Goal: Check status: Check status

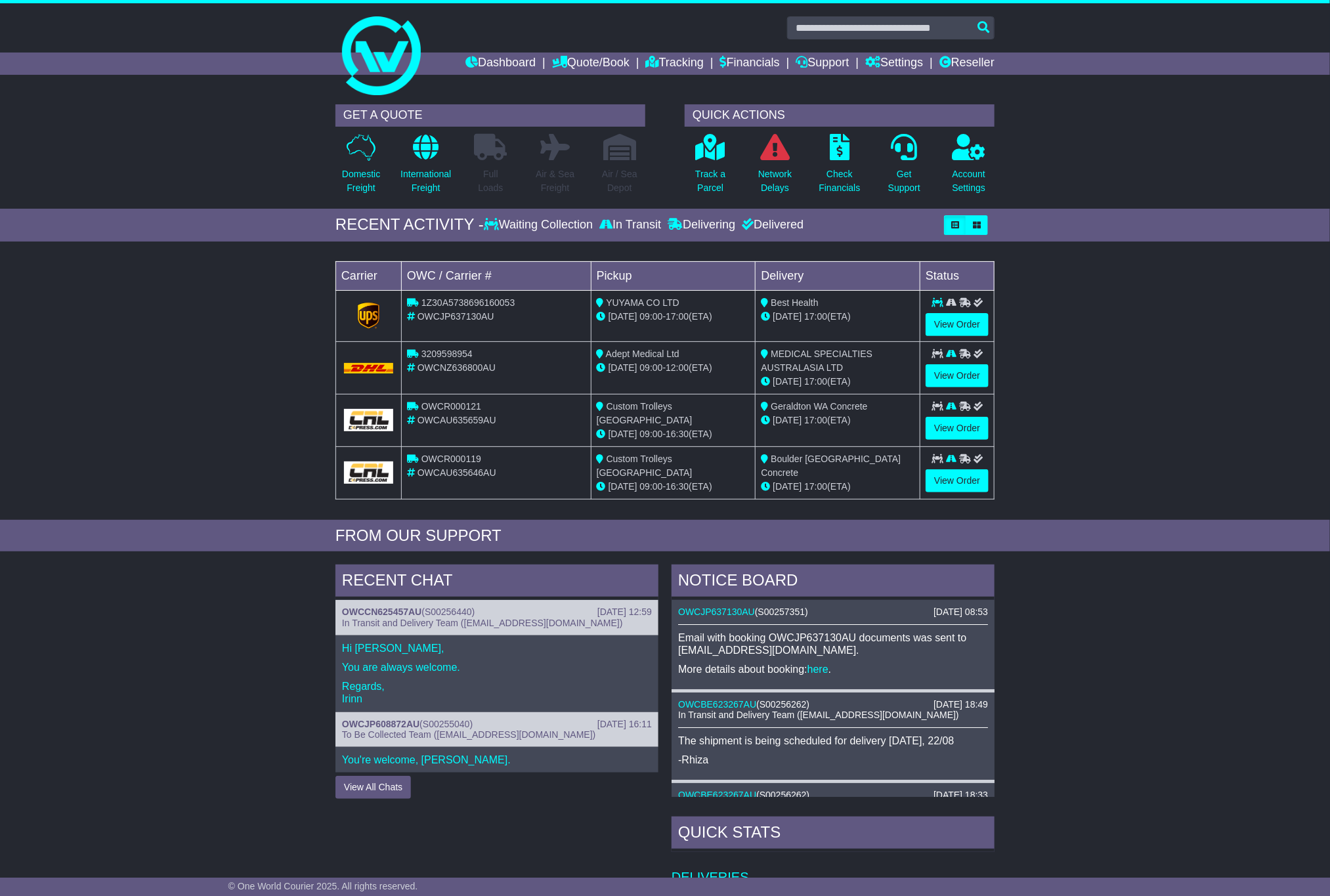
click at [1105, 231] on div "RECENT ACTIVITY - Waiting Collection In Transit Delivering Delivered" at bounding box center [665, 225] width 1330 height 33
click at [968, 329] on link "View Order" at bounding box center [957, 324] width 63 height 23
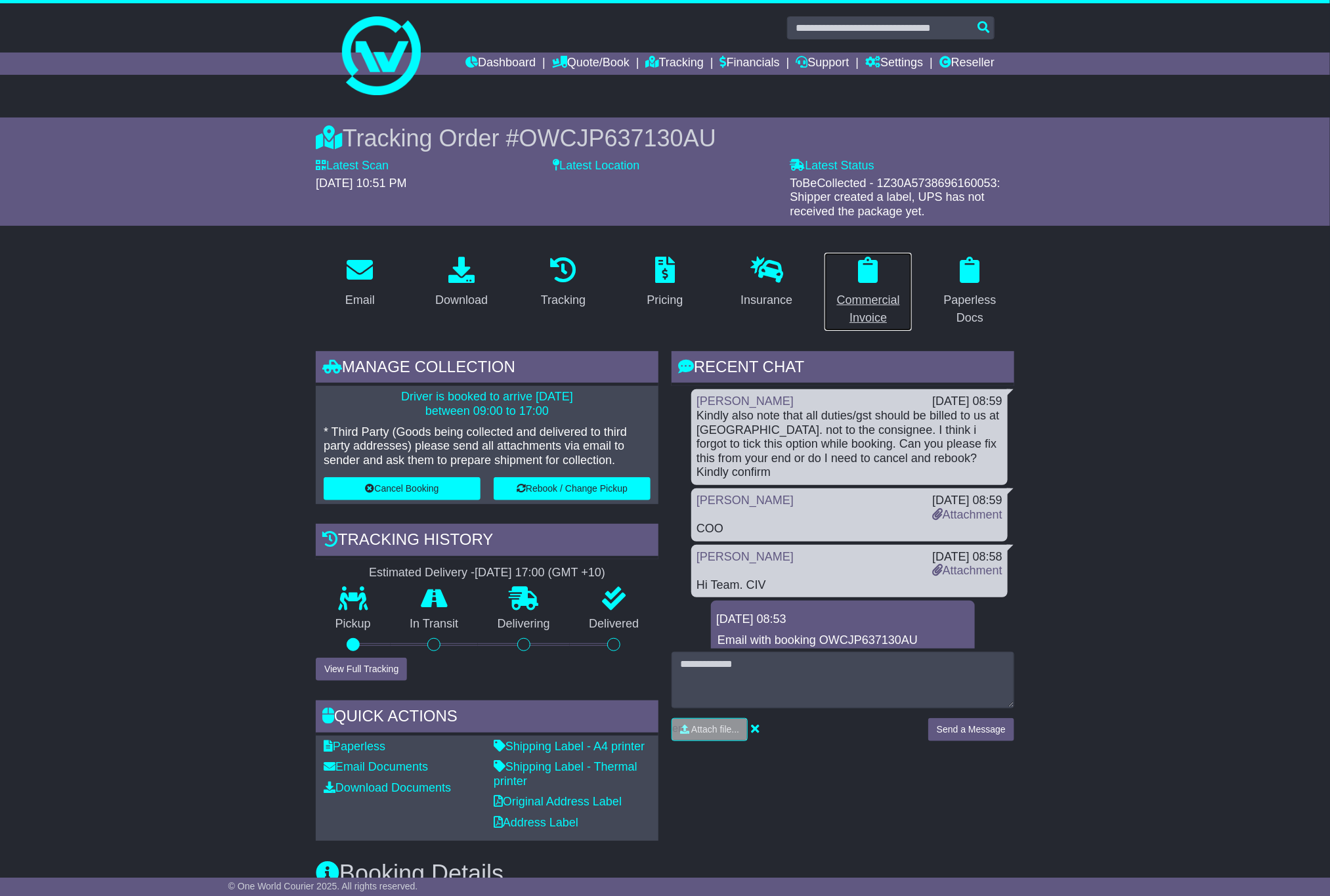
click at [884, 308] on div "Commercial Invoice" at bounding box center [868, 309] width 72 height 35
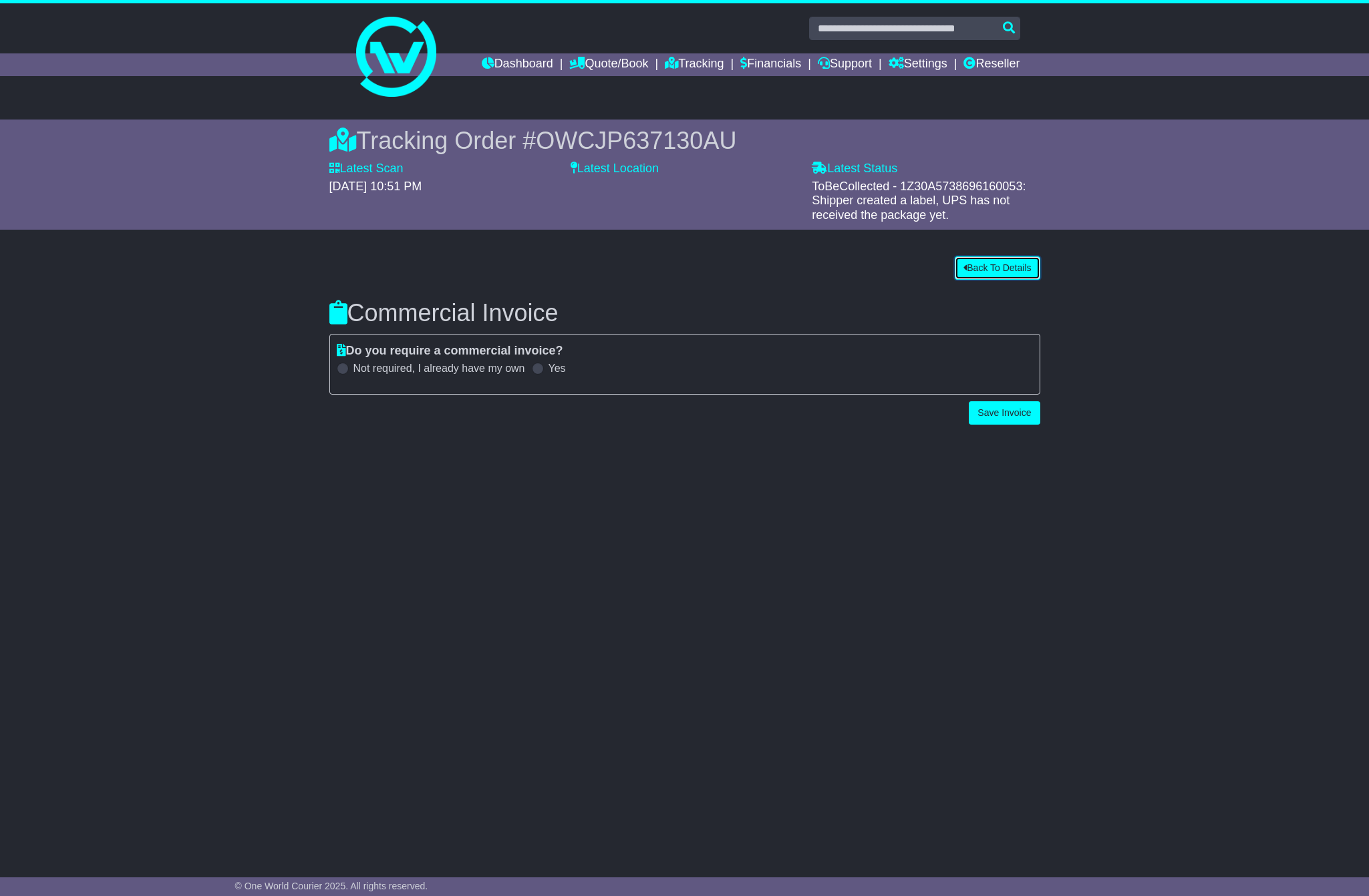
click at [978, 273] on button "Back To Details" at bounding box center [997, 268] width 85 height 23
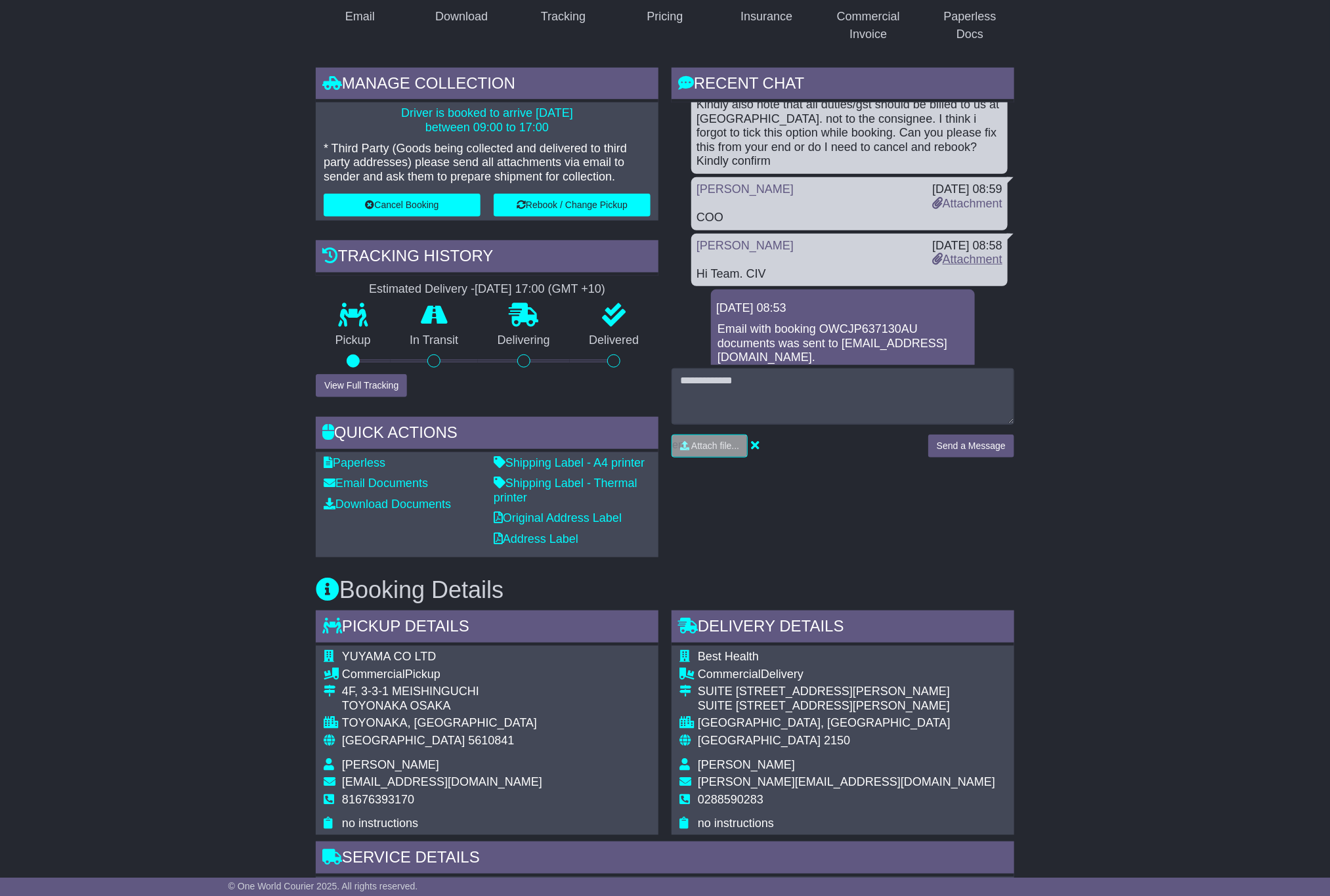
scroll to position [48, 0]
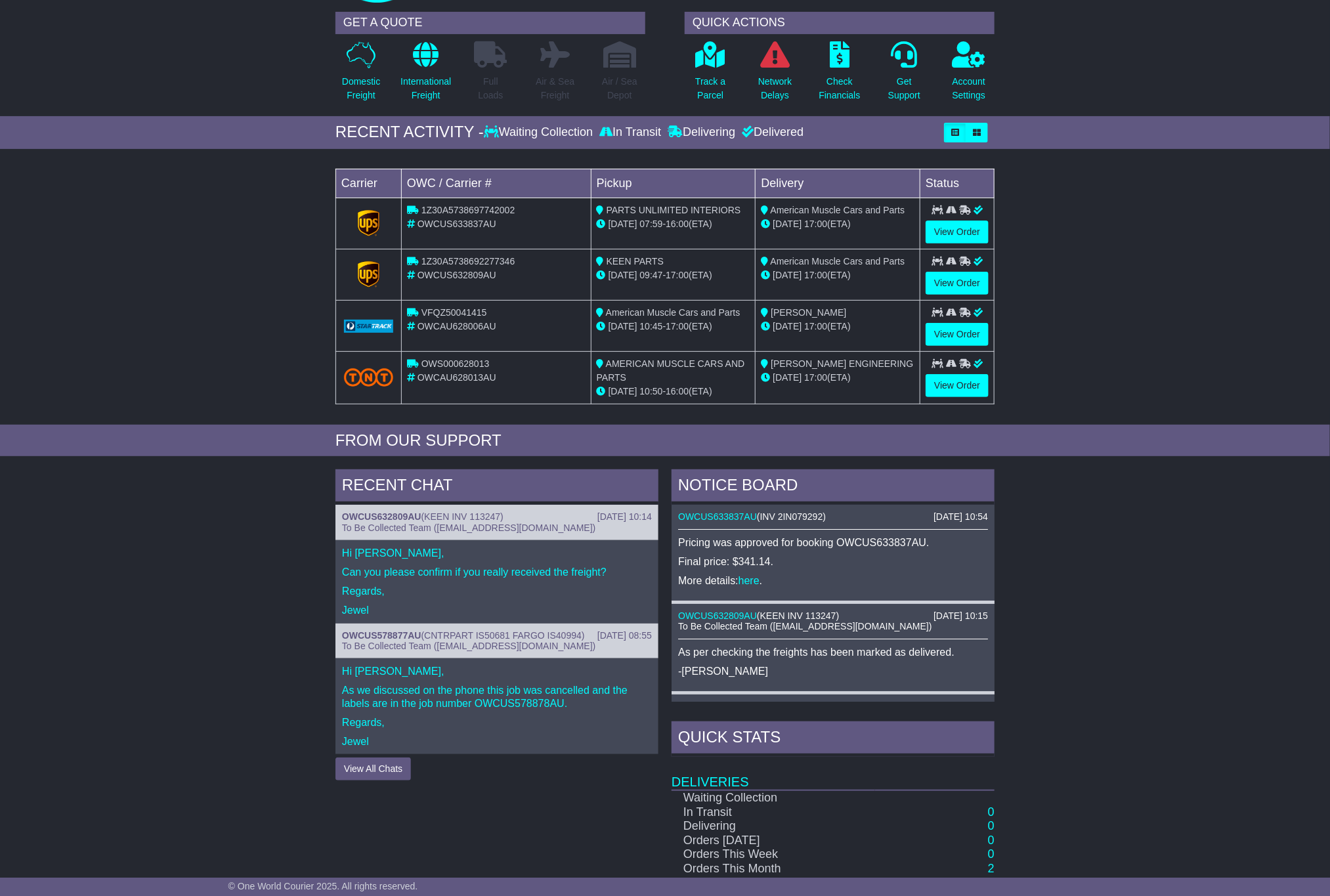
scroll to position [255, 0]
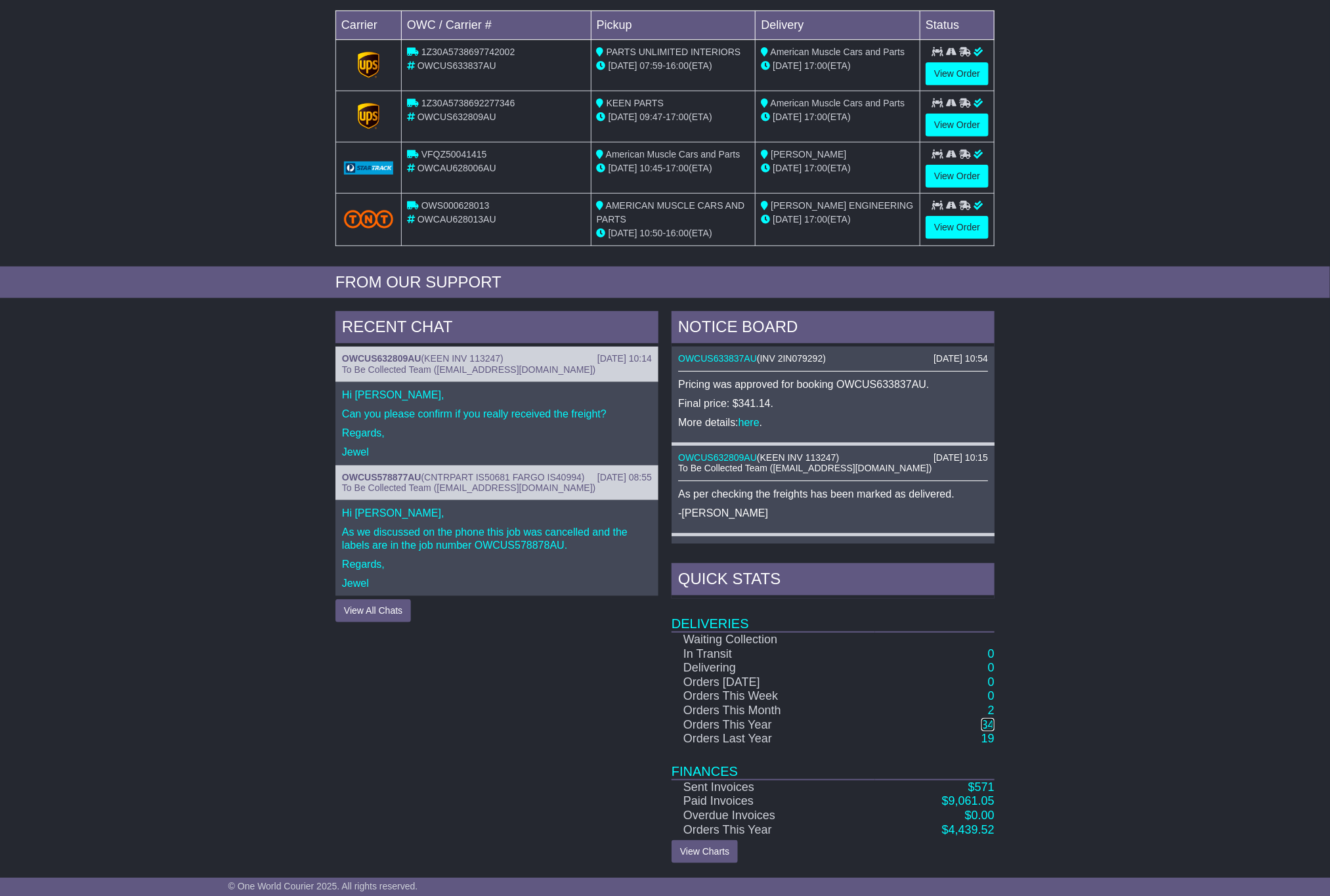
click at [993, 721] on link "34" at bounding box center [988, 725] width 14 height 14
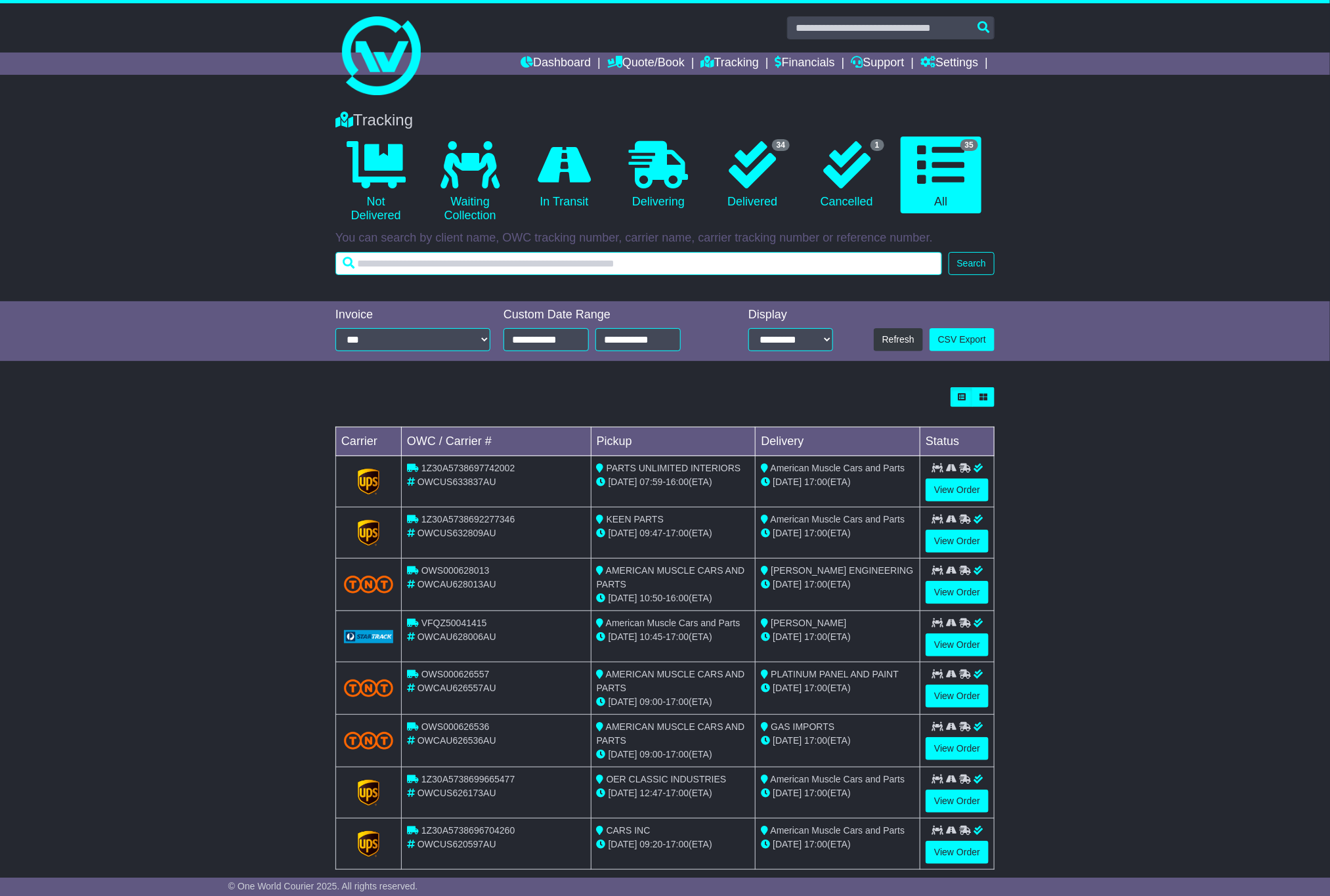
click at [794, 267] on input "text" at bounding box center [638, 263] width 606 height 23
paste input "**********"
type input "**********"
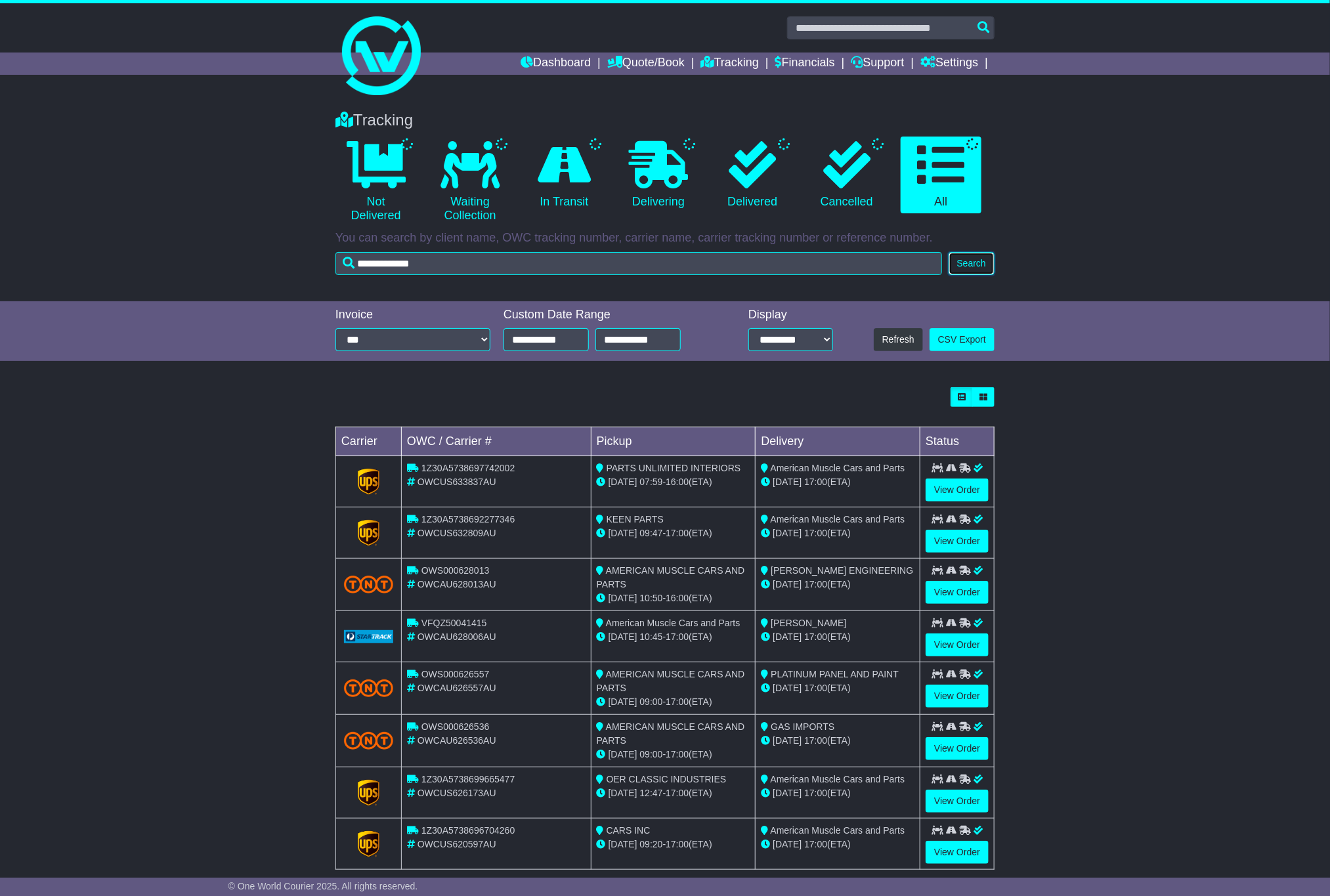
click at [969, 266] on button "Search" at bounding box center [972, 263] width 46 height 23
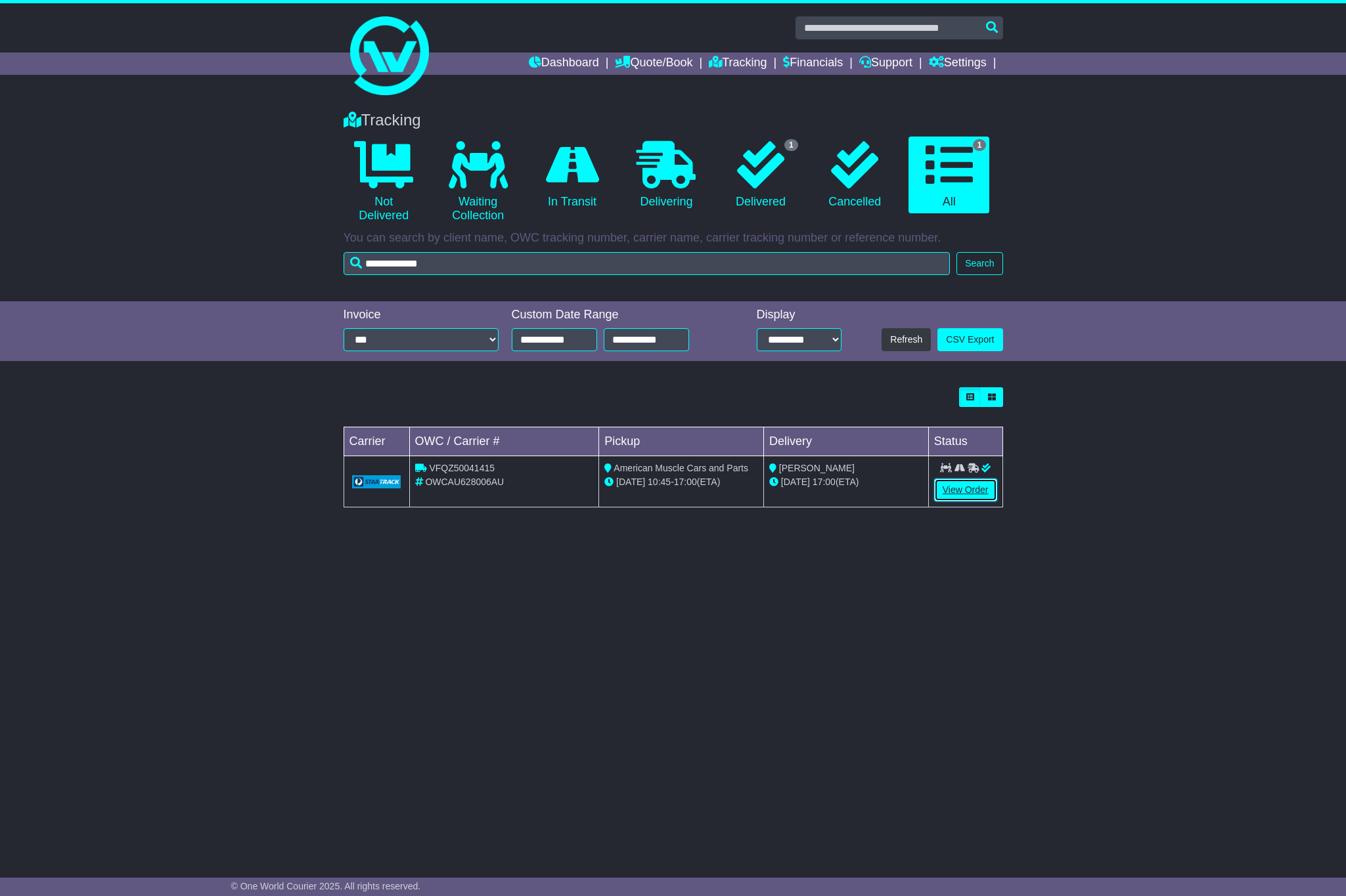
click at [958, 497] on link "View Order" at bounding box center [966, 490] width 63 height 23
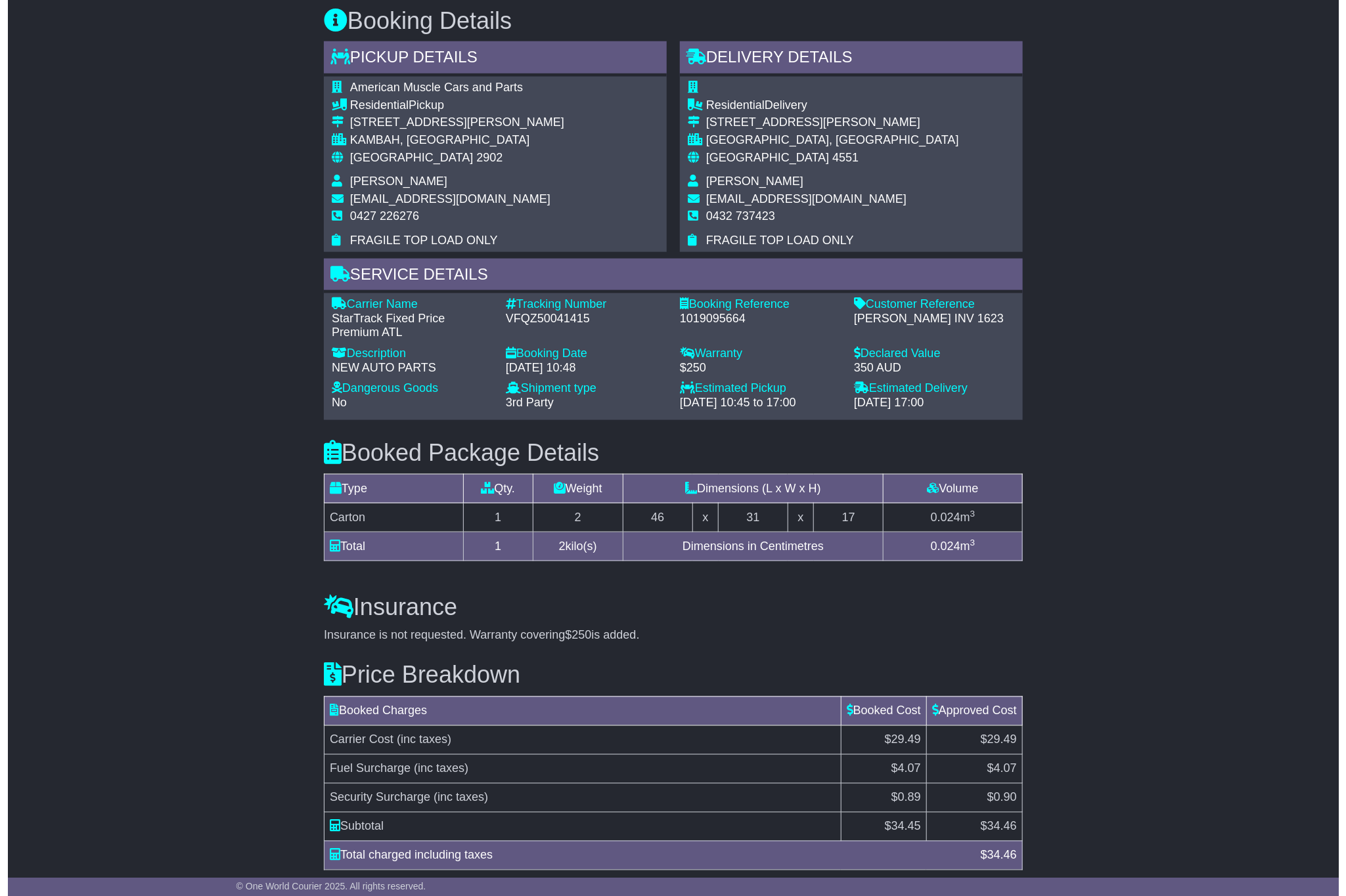
scroll to position [786, 0]
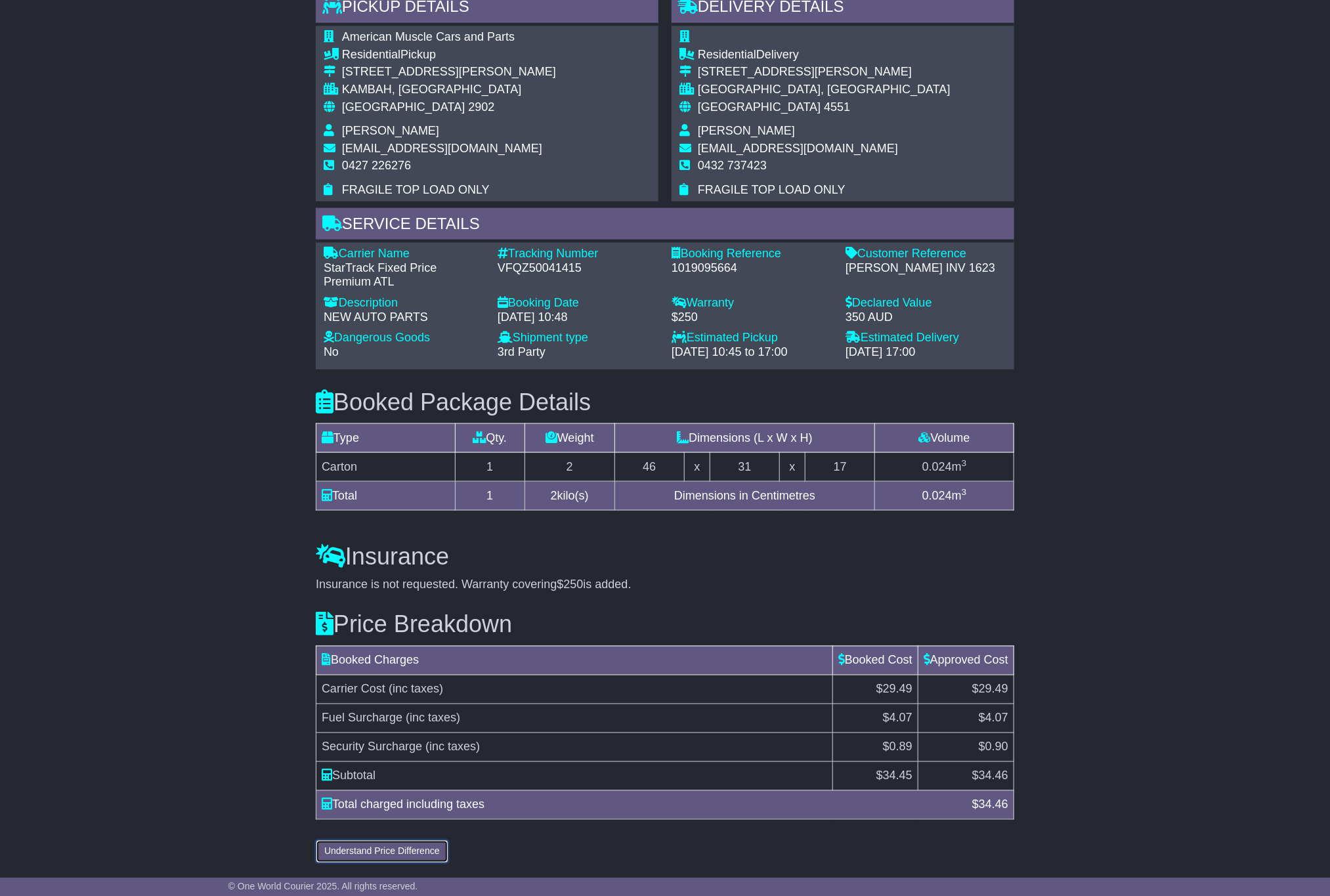
click at [410, 853] on button "Understand Price Difference" at bounding box center [382, 851] width 133 height 23
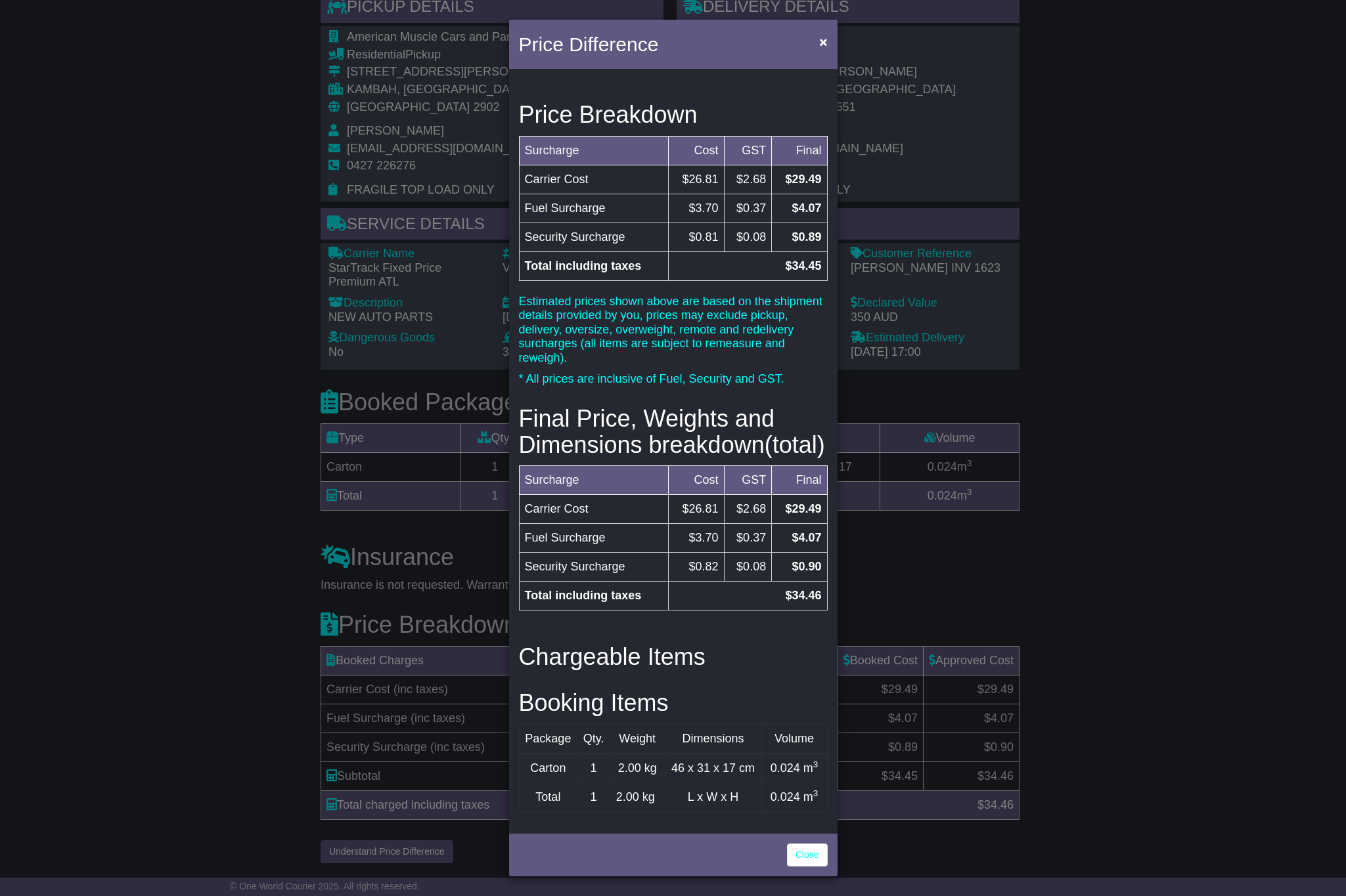
click at [617, 243] on td "Security Surcharge" at bounding box center [593, 237] width 150 height 29
copy tr "Security Surcharge"
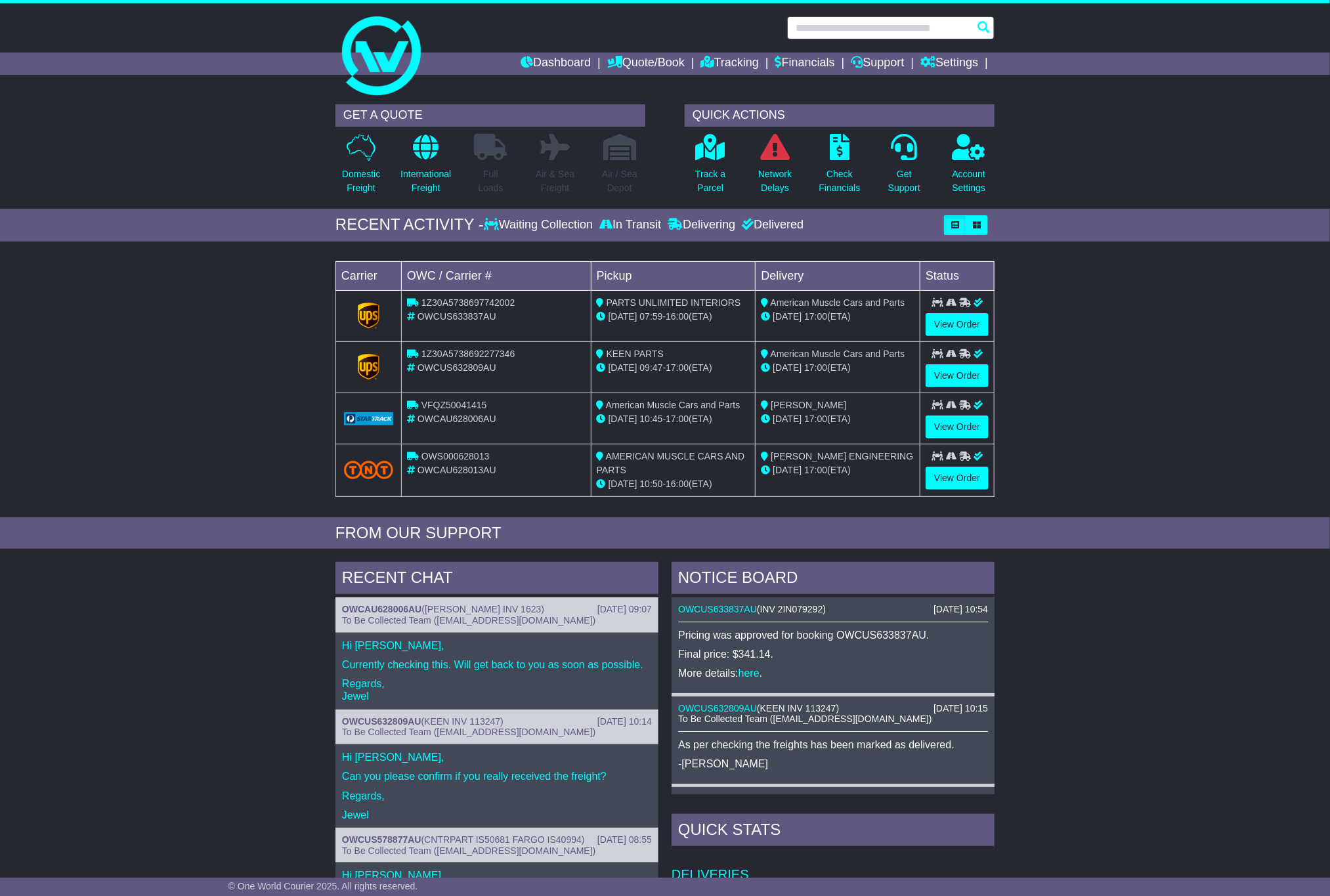
click at [919, 30] on input "text" at bounding box center [891, 27] width 208 height 23
paste input "*********"
click at [985, 24] on input "*********" at bounding box center [891, 27] width 208 height 23
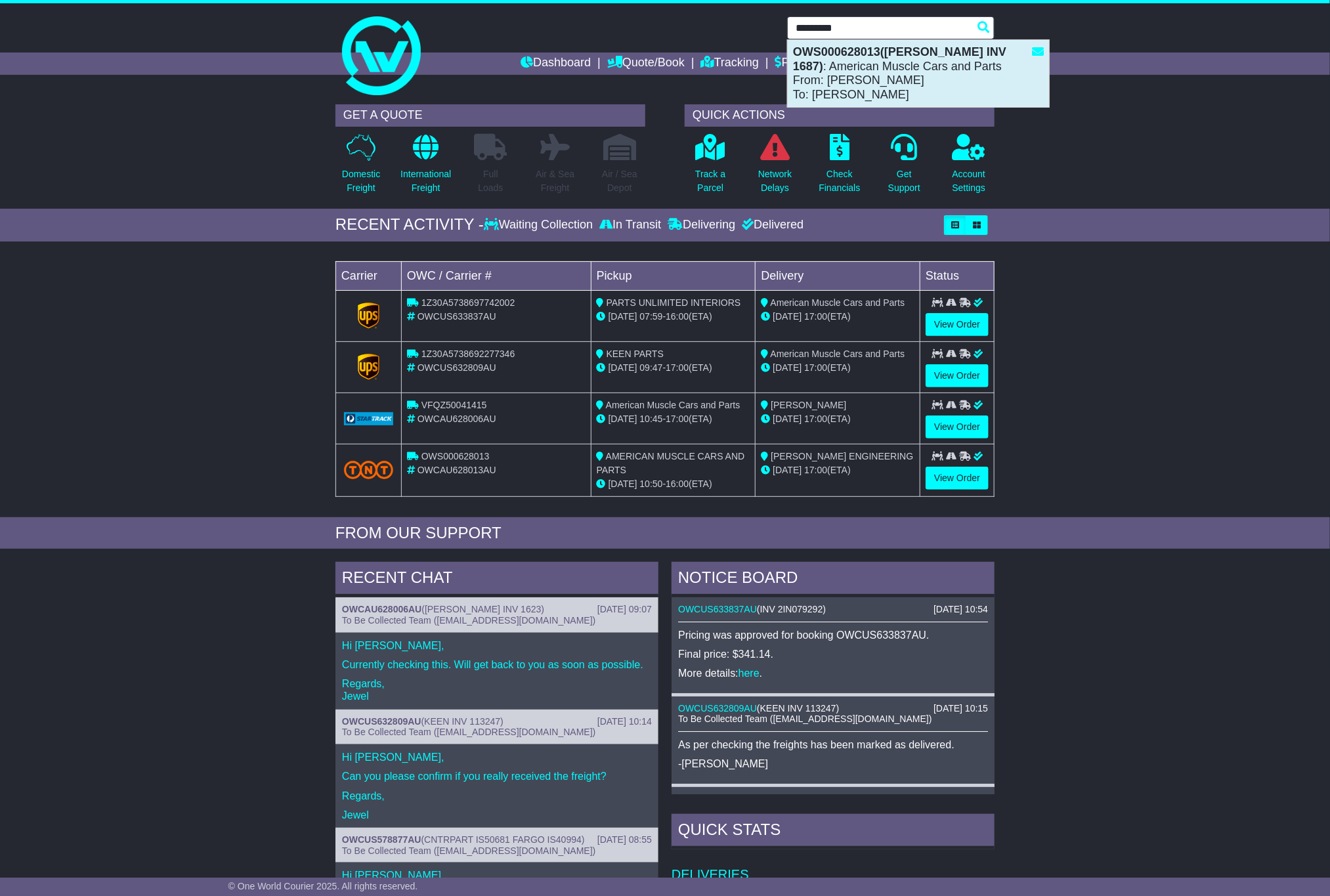
click at [909, 75] on div "OWS000628013(MCNAMARA INV 1687) : American Muscle Cars and Parts From: GEOFF SM…" at bounding box center [918, 73] width 261 height 67
type input "**********"
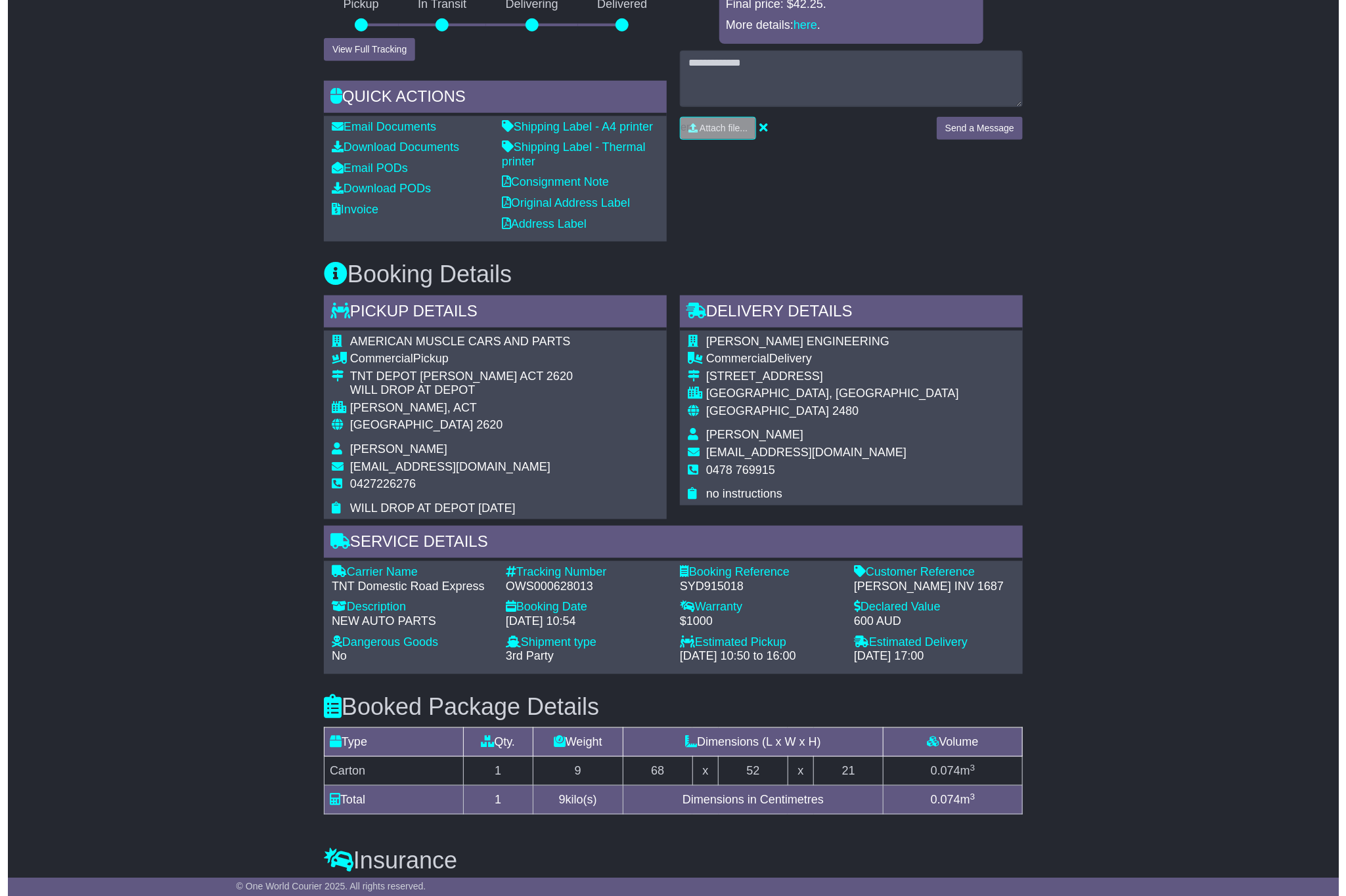
scroll to position [794, 0]
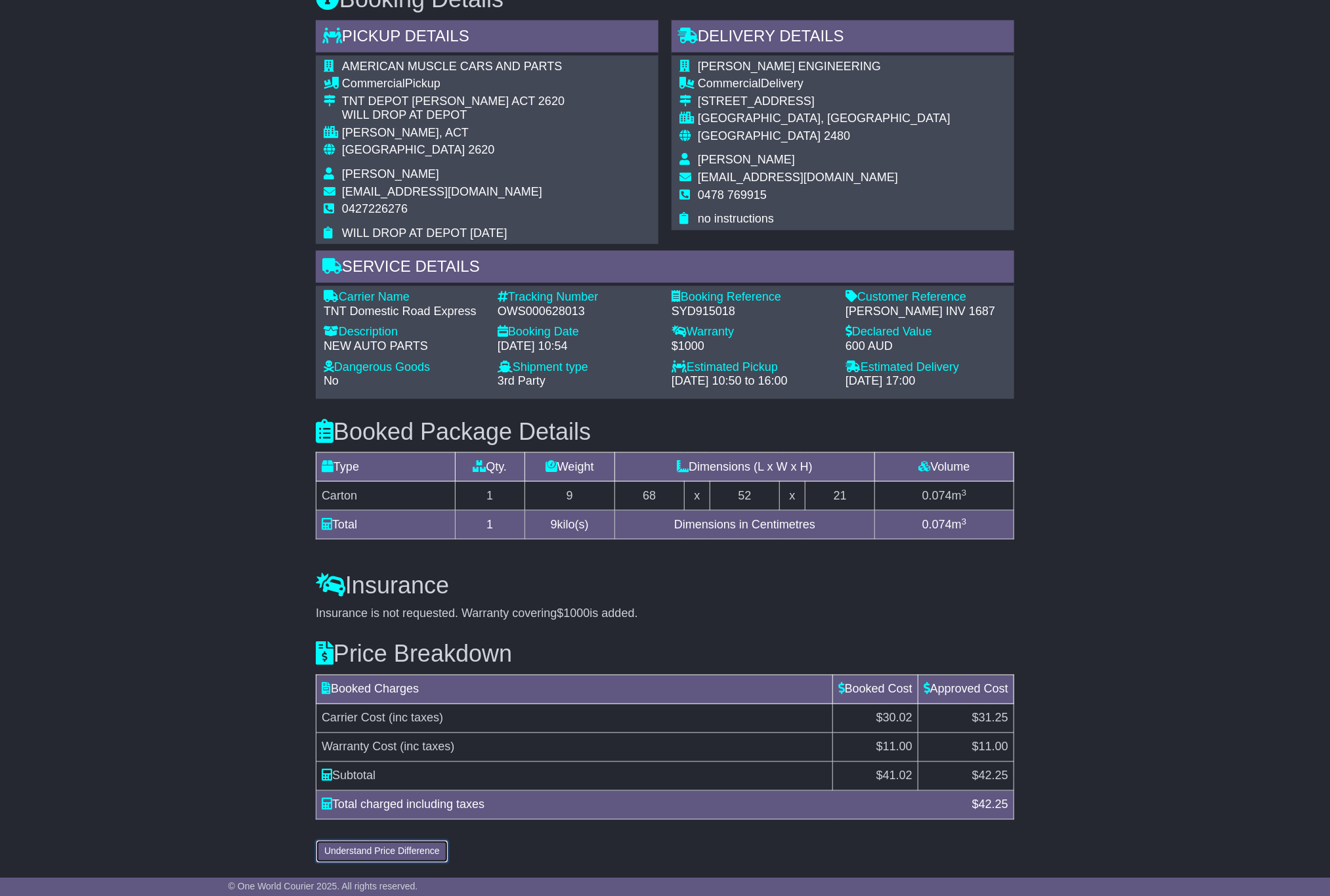
click at [393, 851] on button "Understand Price Difference" at bounding box center [382, 851] width 133 height 23
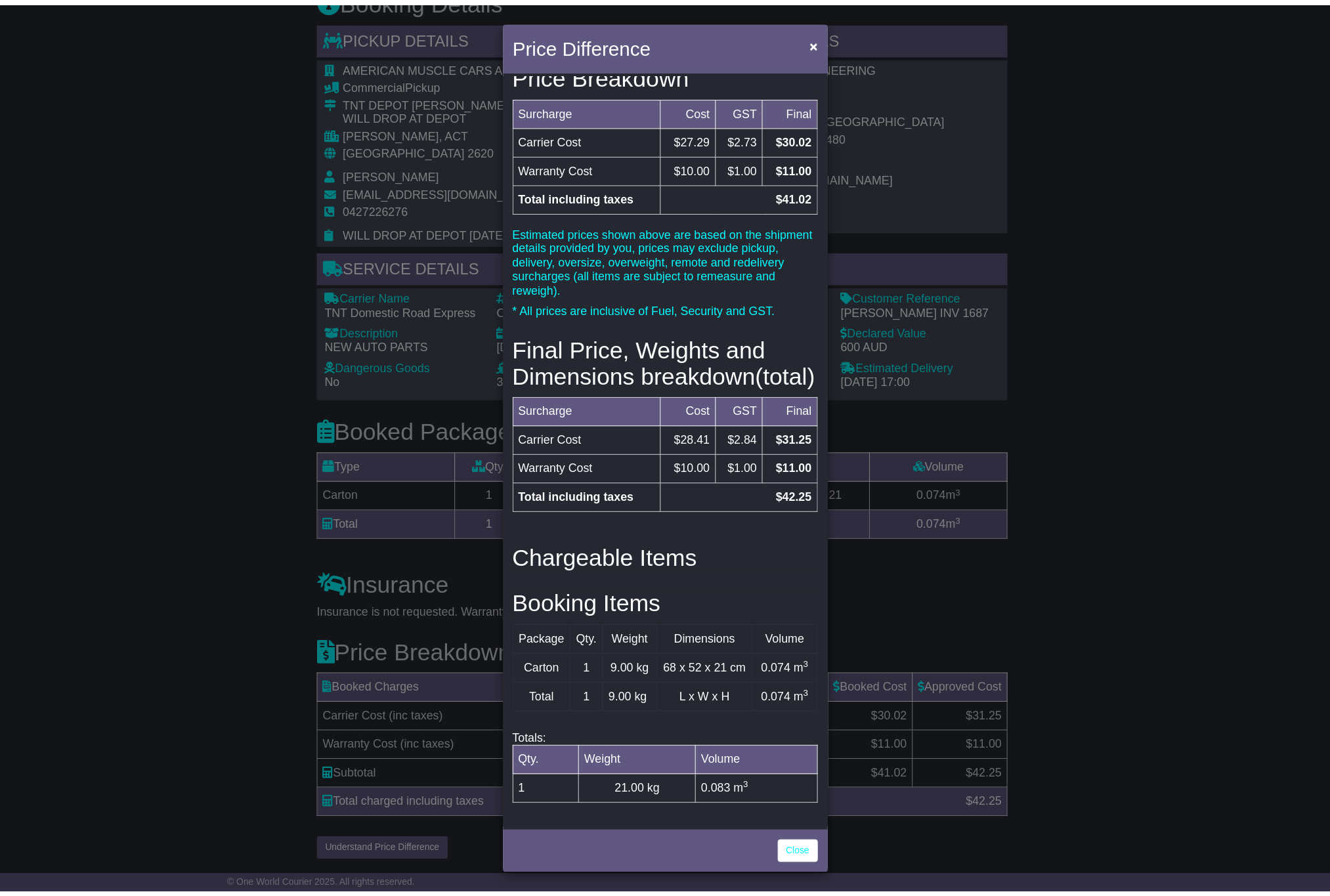
scroll to position [106, 0]
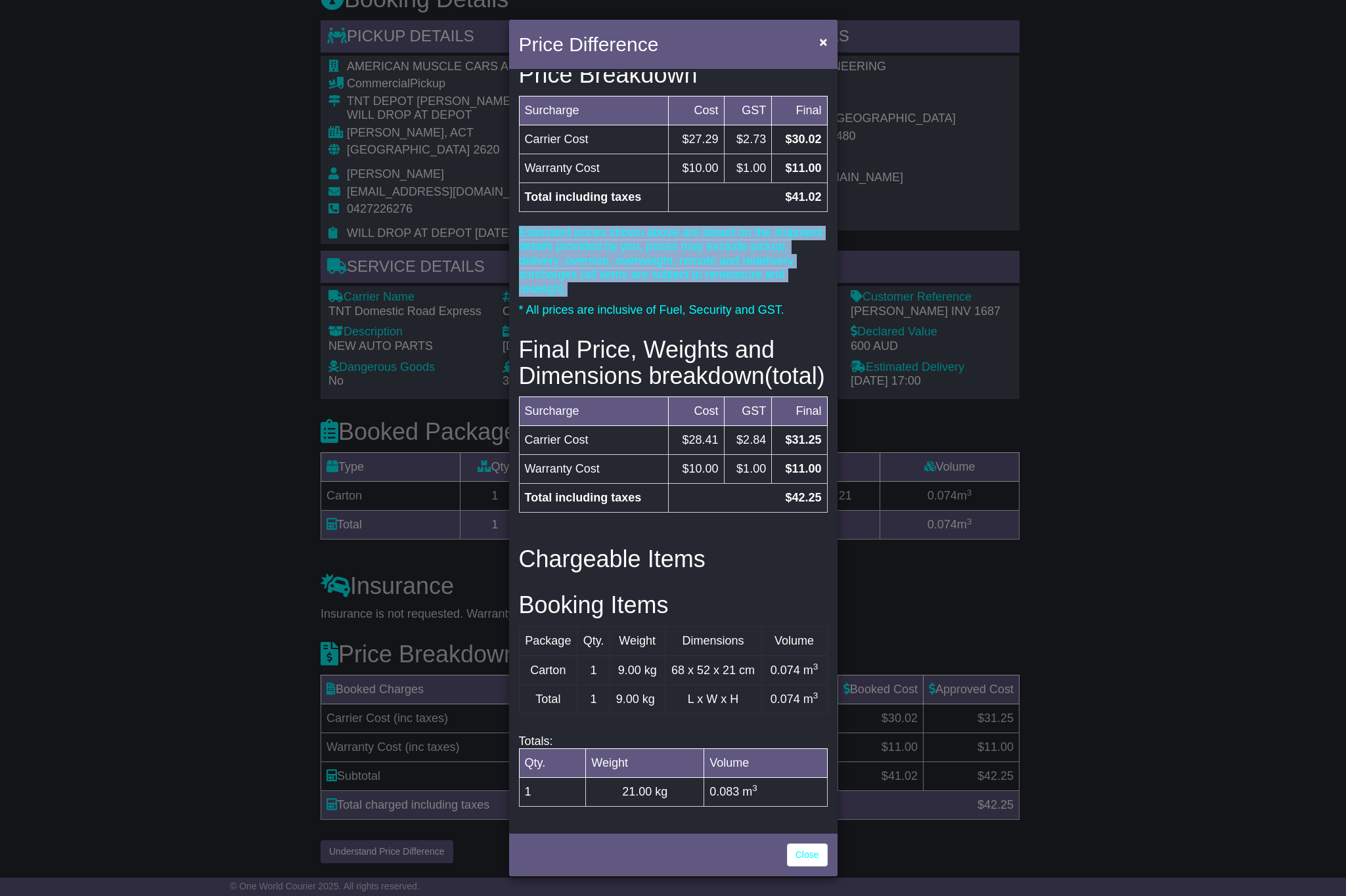
drag, startPoint x: 519, startPoint y: 171, endPoint x: 796, endPoint y: 231, distance: 283.4
click at [796, 231] on p "Estimated prices shown above are based on the shipment details provided by you,…" at bounding box center [673, 261] width 308 height 71
copy p "Estimated prices shown above are based on the shipment details provided by you,…"
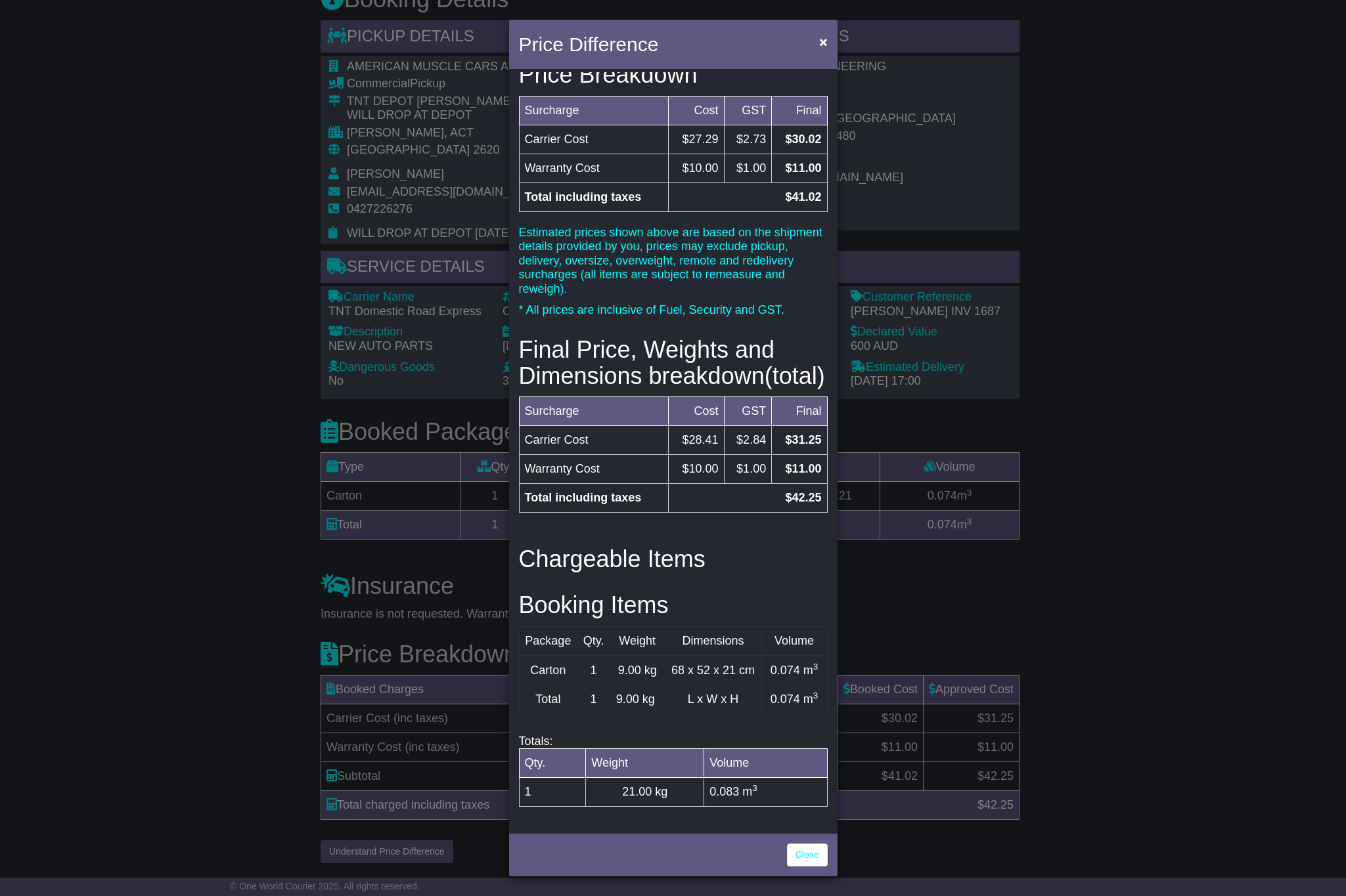
drag, startPoint x: 1309, startPoint y: 245, endPoint x: 1322, endPoint y: 237, distance: 15.3
click at [1309, 245] on div "Price Difference × Price Breakdown Surcharge Cost GST Final Carrier Cost $27.29…" at bounding box center [673, 448] width 1346 height 896
